Goal: Complete application form

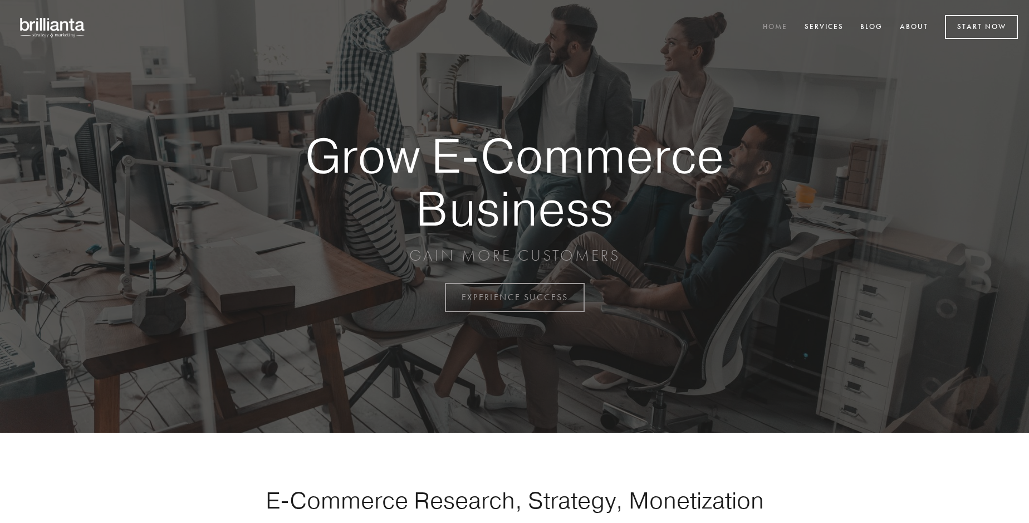
scroll to position [2918, 0]
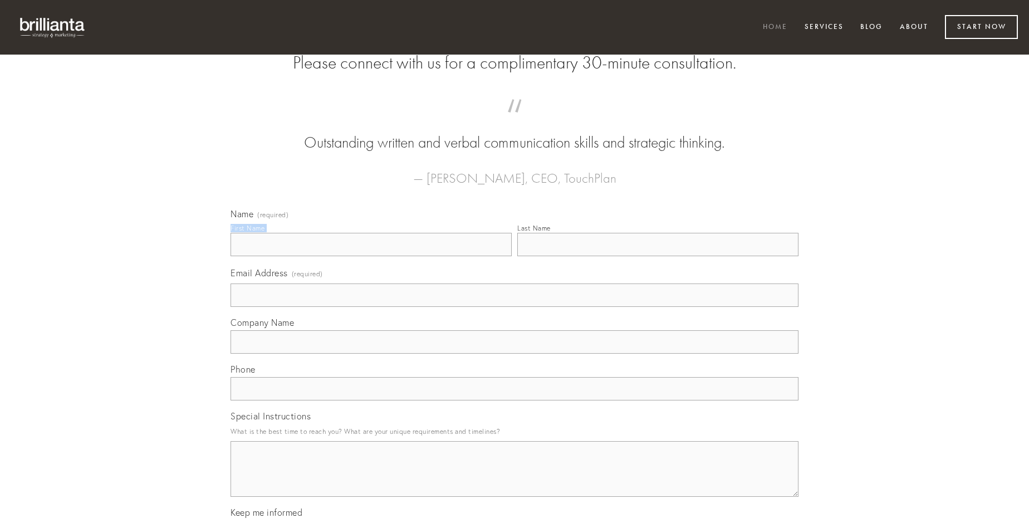
type input "[PERSON_NAME]"
click at [658, 256] on input "Last Name" at bounding box center [657, 244] width 281 height 23
type input "[PERSON_NAME]"
click at [514, 307] on input "Email Address (required)" at bounding box center [514, 294] width 568 height 23
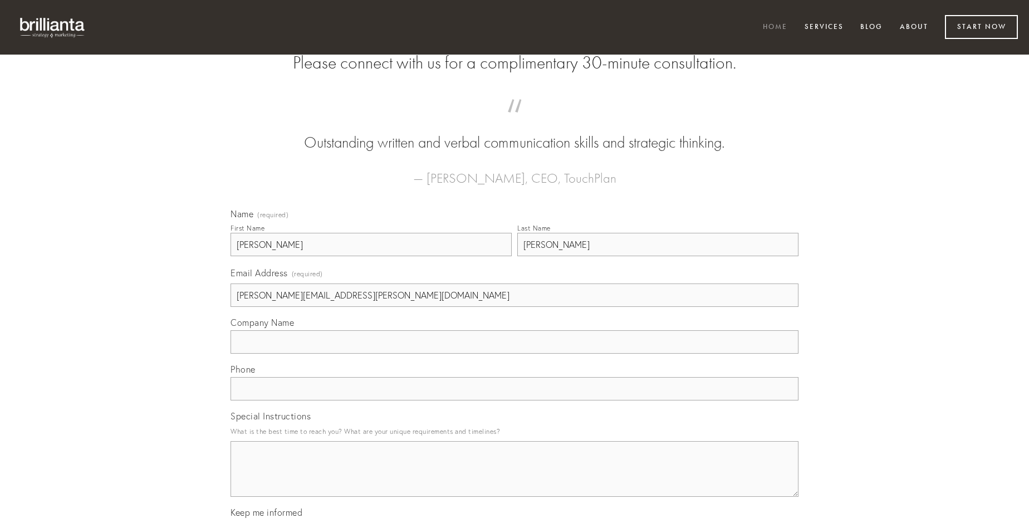
type input "[PERSON_NAME][EMAIL_ADDRESS][PERSON_NAME][DOMAIN_NAME]"
click at [514, 354] on input "Company Name" at bounding box center [514, 341] width 568 height 23
type input "pauper"
click at [514, 400] on input "text" at bounding box center [514, 388] width 568 height 23
click at [514, 479] on textarea "Special Instructions" at bounding box center [514, 469] width 568 height 56
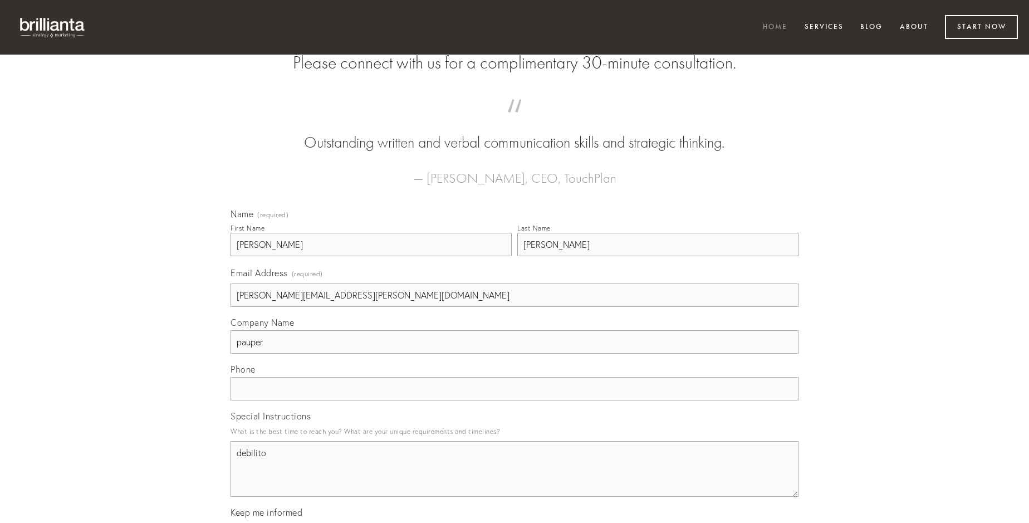
type textarea "debilito"
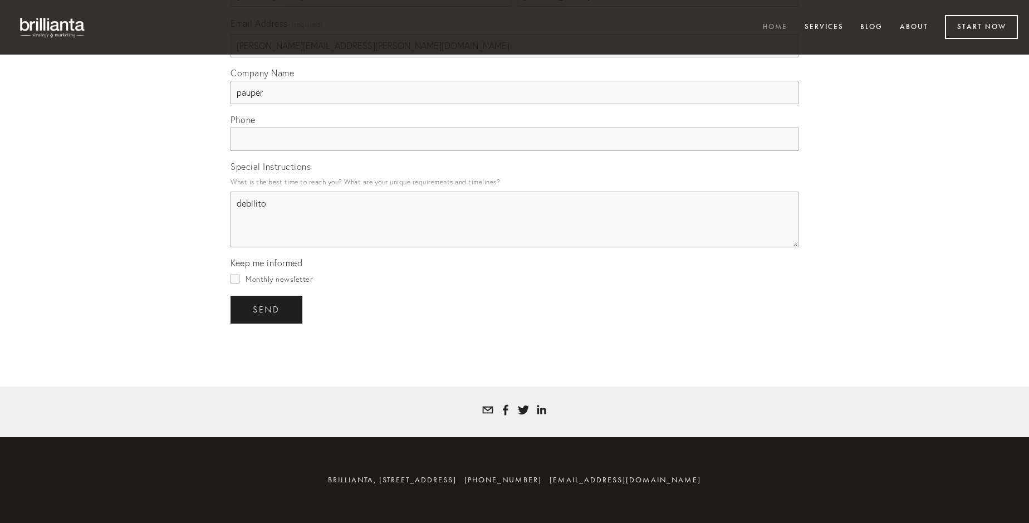
click at [267, 309] on span "send" at bounding box center [266, 310] width 27 height 10
